Goal: Navigation & Orientation: Go to known website

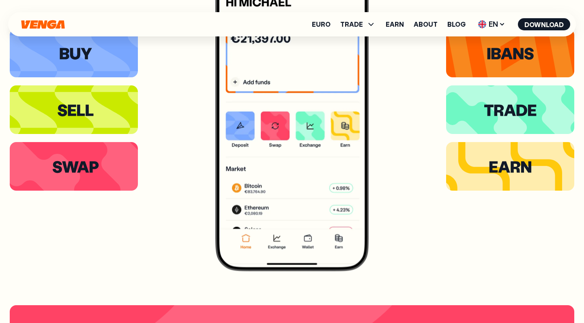
scroll to position [1470, 0]
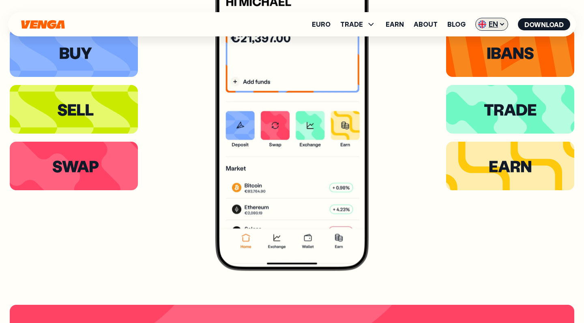
click at [494, 26] on span "EN" at bounding box center [491, 24] width 33 height 13
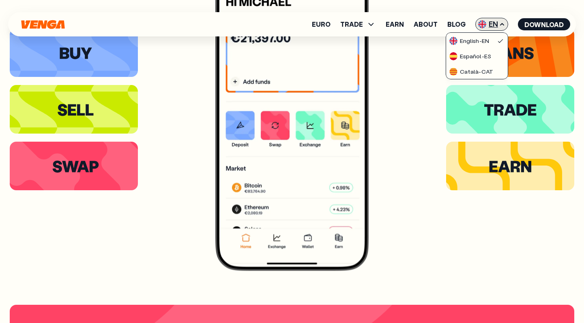
click at [494, 24] on span "EN" at bounding box center [491, 24] width 33 height 13
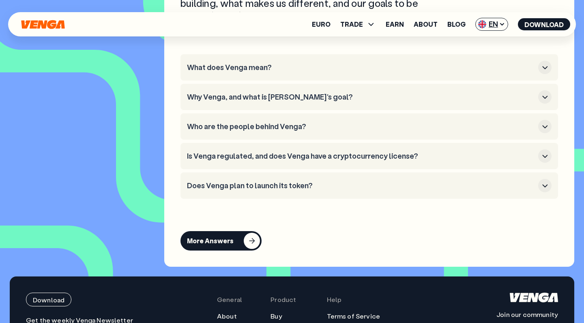
scroll to position [3180, 0]
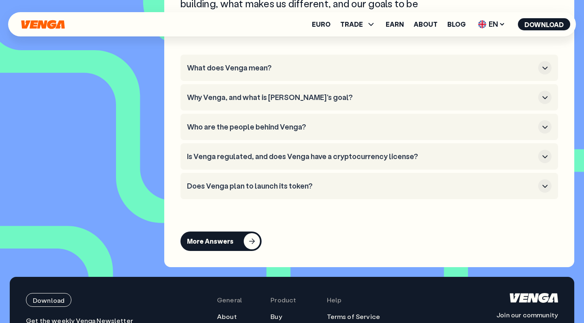
click at [205, 103] on button "Why Venga, and what is [PERSON_NAME]'s goal?" at bounding box center [369, 97] width 364 height 13
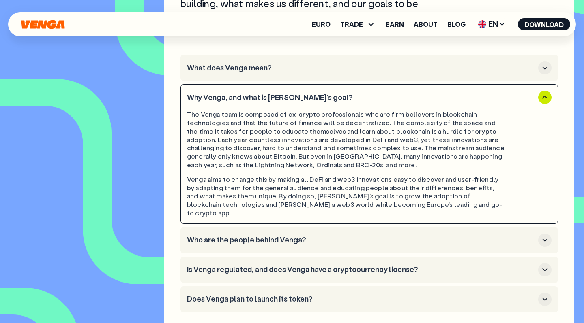
click at [225, 236] on h3 "Who are the people behind Venga?" at bounding box center [361, 240] width 348 height 9
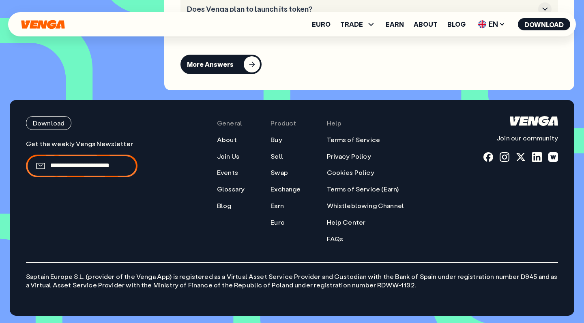
scroll to position [3426, 0]
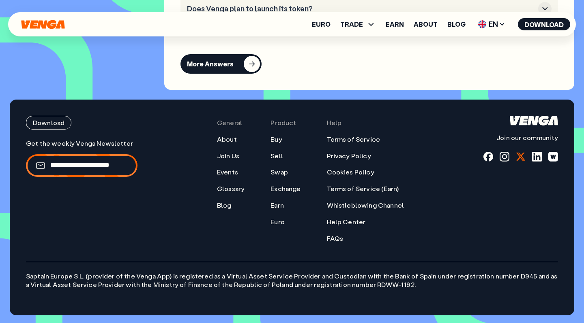
click at [521, 160] on div at bounding box center [521, 157] width 10 height 10
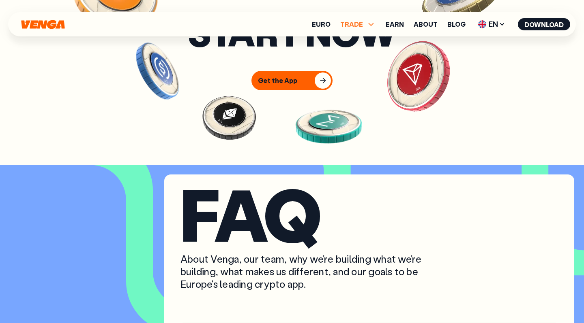
scroll to position [2911, 0]
click at [354, 25] on span "TRADE" at bounding box center [351, 24] width 23 height 6
click at [357, 64] on link "Swap" at bounding box center [358, 65] width 18 height 9
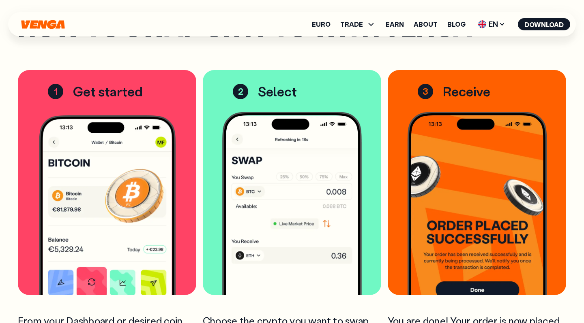
scroll to position [1140, 0]
click at [530, 25] on button "Download" at bounding box center [544, 24] width 52 height 12
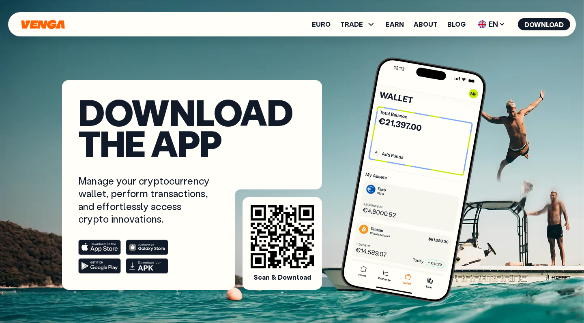
scroll to position [2, 0]
click at [92, 249] on icon at bounding box center [99, 247] width 36 height 9
